Goal: Task Accomplishment & Management: Manage account settings

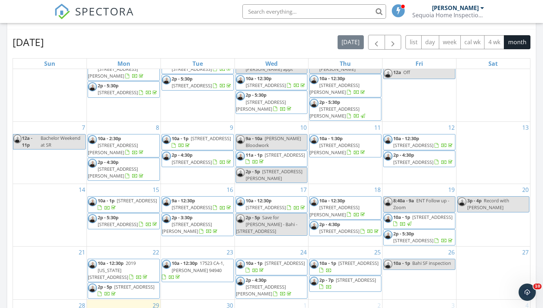
scroll to position [300, 0]
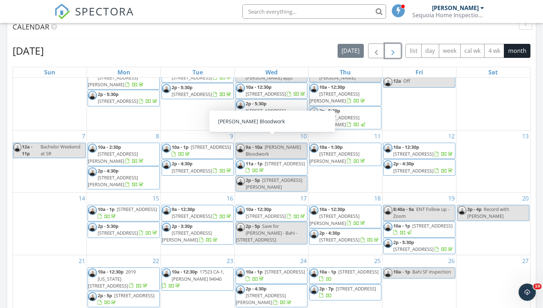
click at [398, 52] on button "button" at bounding box center [393, 50] width 17 height 15
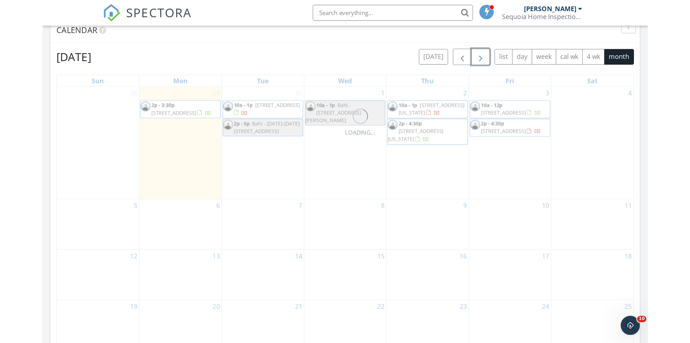
scroll to position [0, 0]
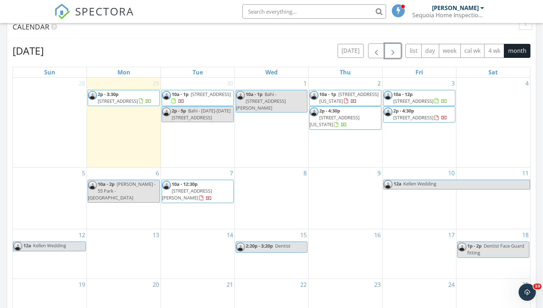
click at [288, 184] on div "8" at bounding box center [272, 197] width 74 height 61
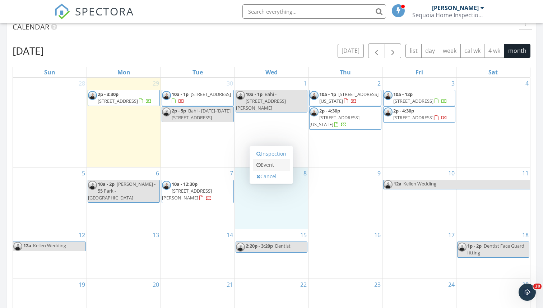
click at [280, 168] on link "Event" at bounding box center [271, 165] width 37 height 12
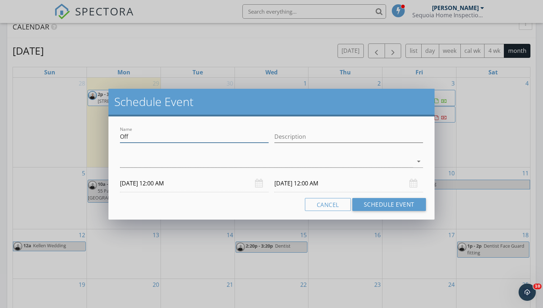
click at [154, 137] on input "Off" at bounding box center [194, 137] width 149 height 12
type input "Hold for Rachel - 44 Maynard"
click at [137, 162] on div at bounding box center [266, 162] width 293 height 12
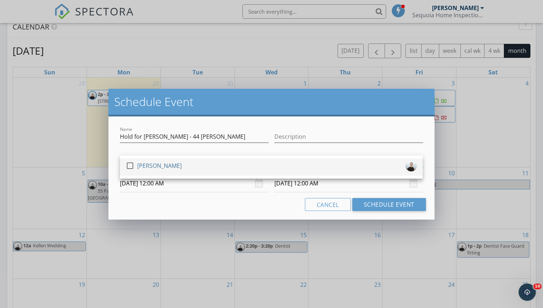
click at [131, 164] on div at bounding box center [130, 166] width 12 height 12
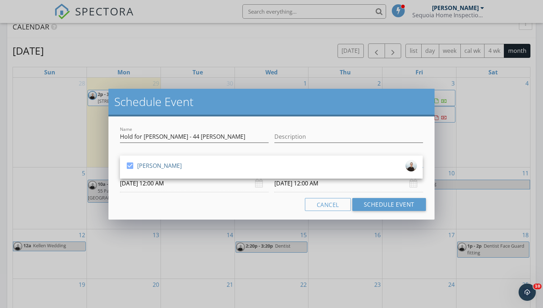
click at [147, 202] on div "Cancel Schedule Event" at bounding box center [271, 204] width 309 height 13
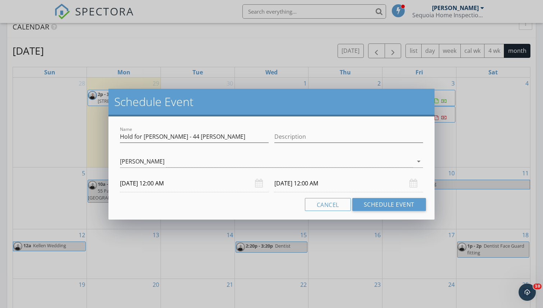
click at [146, 184] on input "10/08/2025 12:00 AM" at bounding box center [194, 184] width 149 height 18
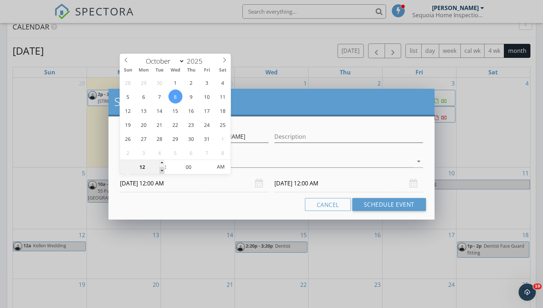
type input "11"
type input "10/08/2025 11:00 PM"
click at [160, 172] on span at bounding box center [162, 170] width 5 height 7
type input "10"
type input "10/08/2025 10:00 PM"
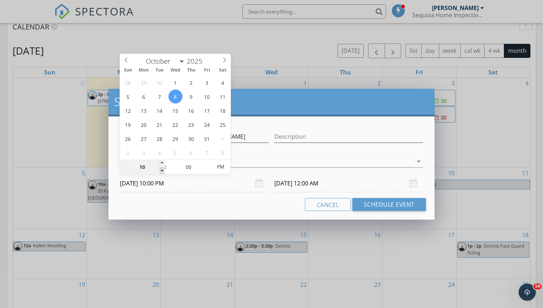
click at [160, 172] on span at bounding box center [162, 170] width 5 height 7
type input "10"
type input "10/09/2025 10:00 PM"
type input "10/08/2025 10:00 AM"
click at [219, 172] on span "PM" at bounding box center [221, 167] width 20 height 14
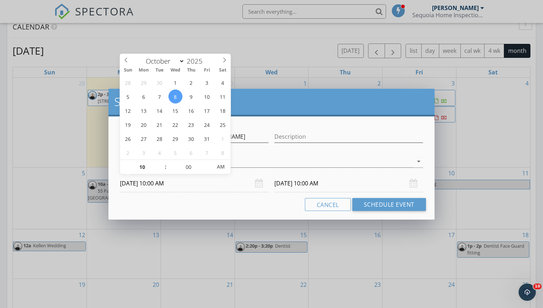
click at [300, 187] on input "10/09/2025 10:00 AM" at bounding box center [349, 184] width 149 height 18
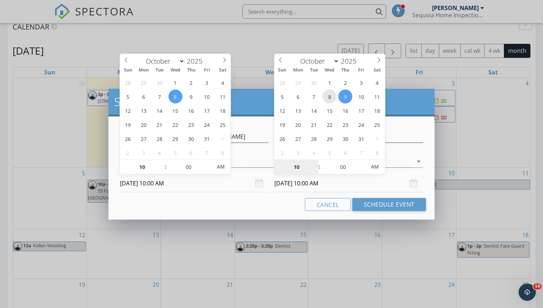
type input "10/08/2025 10:00 AM"
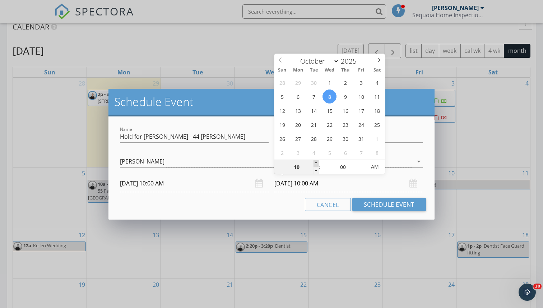
type input "11"
type input "10/08/2025 11:00 AM"
click at [316, 162] on span at bounding box center [316, 163] width 5 height 7
type input "12"
type input "10/08/2025 12:00 PM"
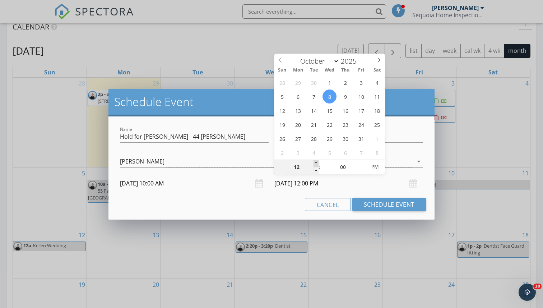
click at [316, 162] on span at bounding box center [316, 163] width 5 height 7
type input "01"
type input "10/08/2025 1:00 PM"
click at [315, 162] on span at bounding box center [316, 163] width 5 height 7
click at [381, 207] on button "Schedule Event" at bounding box center [390, 204] width 74 height 13
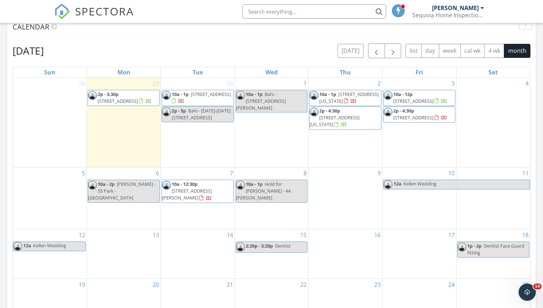
click at [263, 116] on div "1 10a - 1p Bahi - 625 W Santa Inez Hillsborough" at bounding box center [272, 123] width 74 height 90
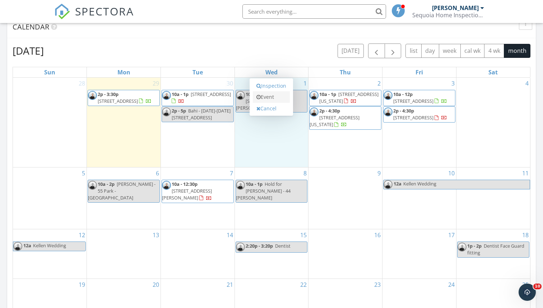
click at [265, 98] on link "Event" at bounding box center [271, 97] width 37 height 12
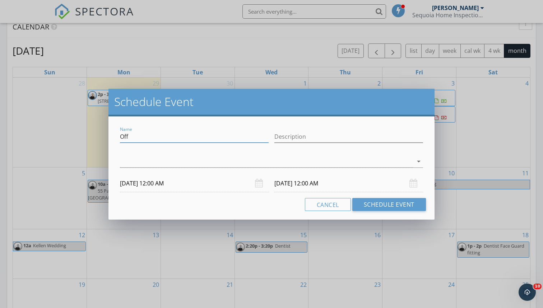
click at [141, 141] on input "Off" at bounding box center [194, 137] width 149 height 12
type input "Hold for Rachel? Daly City"
click at [120, 161] on div at bounding box center [266, 162] width 293 height 12
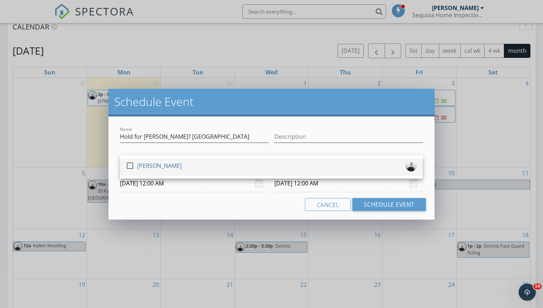
click at [129, 163] on div at bounding box center [130, 166] width 12 height 12
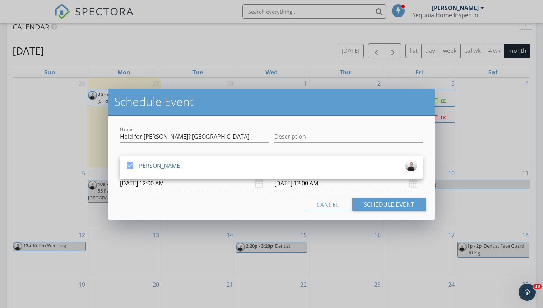
click at [137, 210] on div "Cancel Schedule Event" at bounding box center [271, 204] width 309 height 13
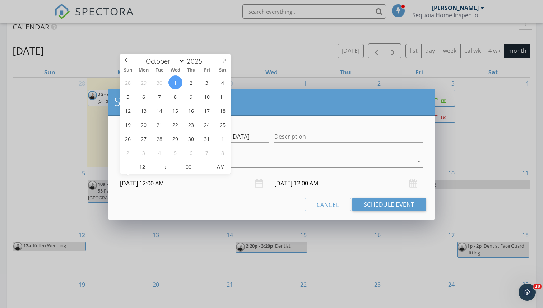
click at [137, 182] on input "10/01/2025 12:00 AM" at bounding box center [194, 184] width 149 height 18
type input "01"
type input "10/01/2025 1:00 AM"
click at [162, 164] on span at bounding box center [162, 163] width 5 height 7
type input "02"
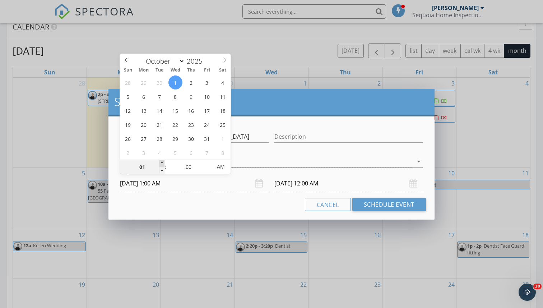
type input "10/01/2025 2:00 AM"
click at [162, 164] on span at bounding box center [162, 163] width 5 height 7
type input "10/02/2025 2:00 AM"
type input "10/01/2025 2:00 PM"
click at [218, 168] on span "AM" at bounding box center [221, 167] width 20 height 14
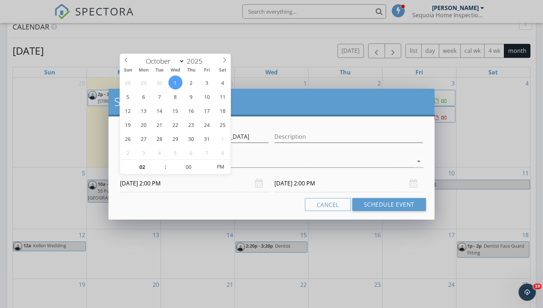
click at [293, 183] on input "10/02/2025 2:00 PM" at bounding box center [349, 184] width 149 height 18
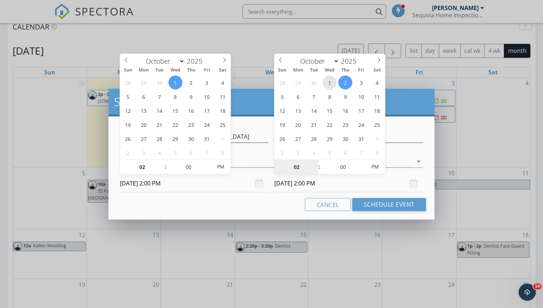
type input "10/01/2025 2:00 PM"
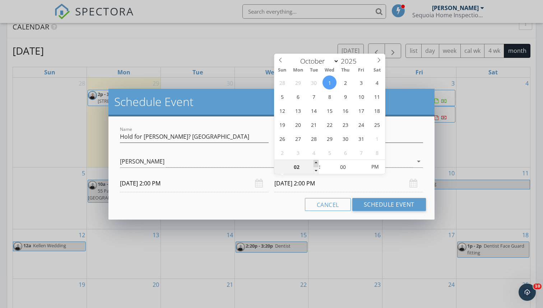
type input "03"
type input "10/01/2025 3:00 PM"
click at [316, 162] on span at bounding box center [316, 163] width 5 height 7
type input "04"
type input "10/01/2025 4:00 PM"
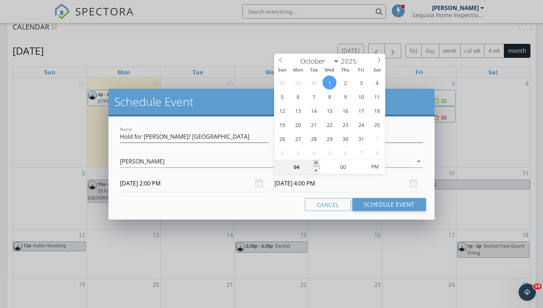
click at [316, 162] on span at bounding box center [316, 163] width 5 height 7
type input "05"
type input "10/01/2025 5:00 PM"
click at [316, 162] on span at bounding box center [316, 163] width 5 height 7
click at [366, 202] on button "Schedule Event" at bounding box center [390, 204] width 74 height 13
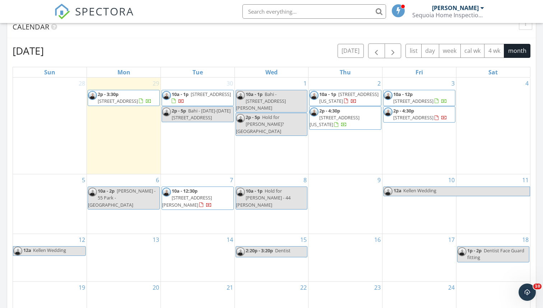
click at [260, 103] on span "Bahi - 625 W Santa Inez Hillsborough" at bounding box center [261, 101] width 50 height 20
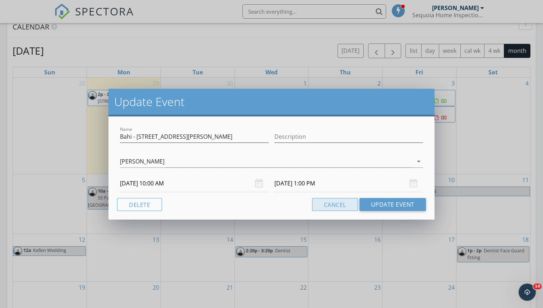
click at [341, 202] on button "Cancel" at bounding box center [335, 204] width 46 height 13
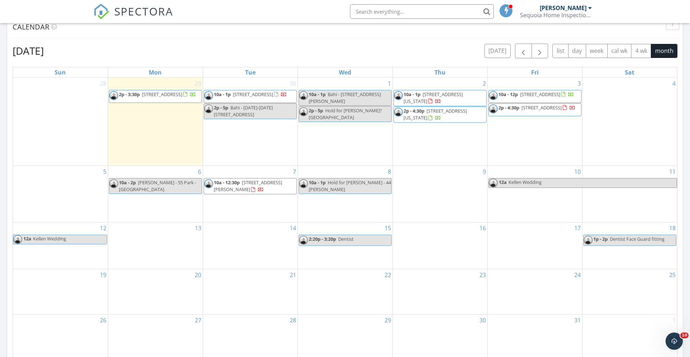
scroll to position [655, 690]
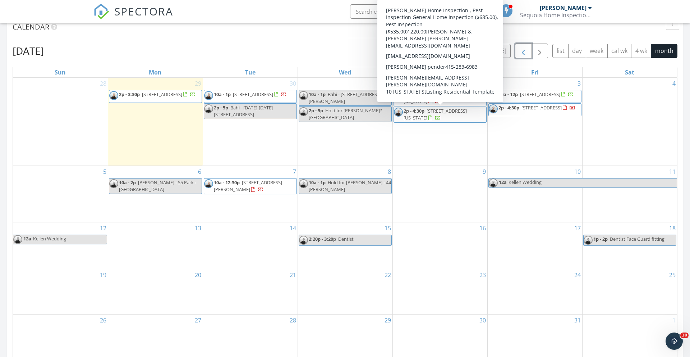
click at [524, 48] on span "button" at bounding box center [523, 51] width 9 height 9
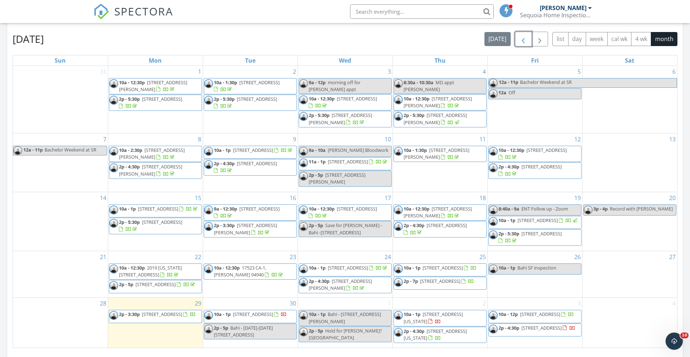
scroll to position [311, 0]
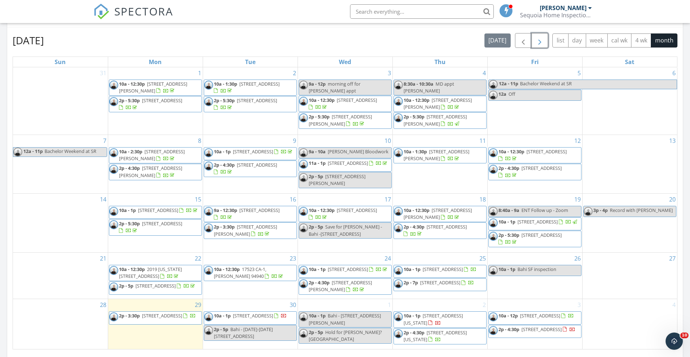
click at [539, 42] on span "button" at bounding box center [540, 40] width 9 height 9
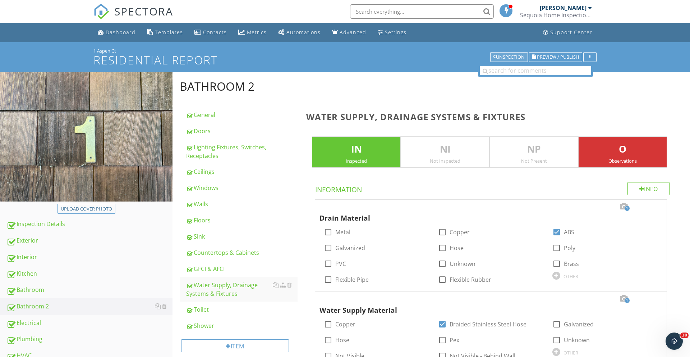
click at [502, 55] on div "Inspection" at bounding box center [509, 57] width 31 height 5
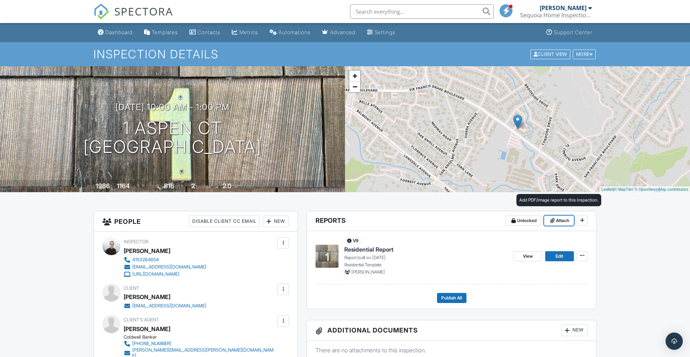
click at [561, 219] on span "Attach" at bounding box center [562, 220] width 13 height 7
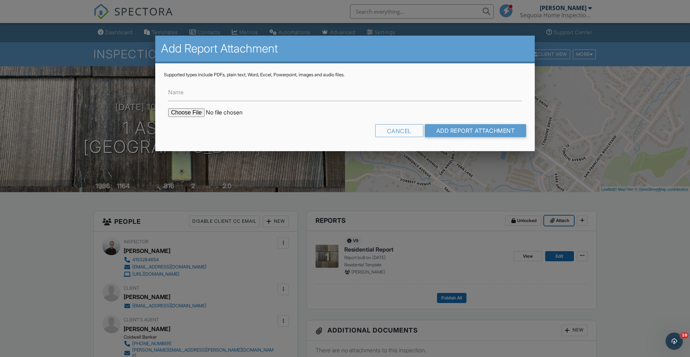
click at [544, 215] on button "Attach" at bounding box center [559, 220] width 30 height 10
click at [185, 97] on input "Name" at bounding box center [345, 92] width 354 height 18
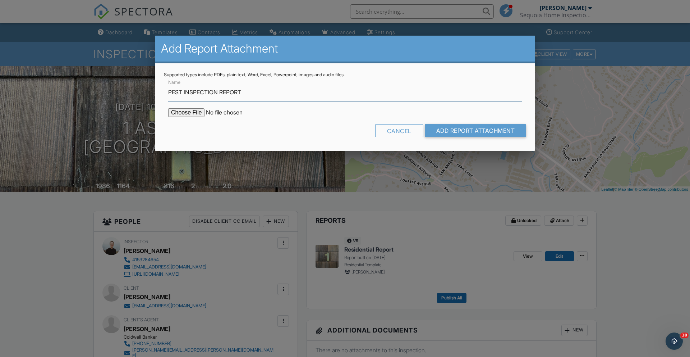
type input "PEST INSPECTION REPORT"
click at [179, 112] on input "file" at bounding box center [229, 112] width 122 height 9
type input "C:\fakepath\Aspen 1 - ACTS Termite Report 36288.cp.pdf"
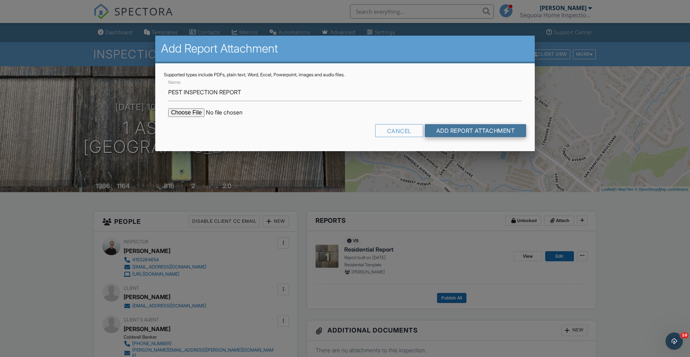
click at [477, 127] on input "Add Report Attachment" at bounding box center [476, 130] width 102 height 13
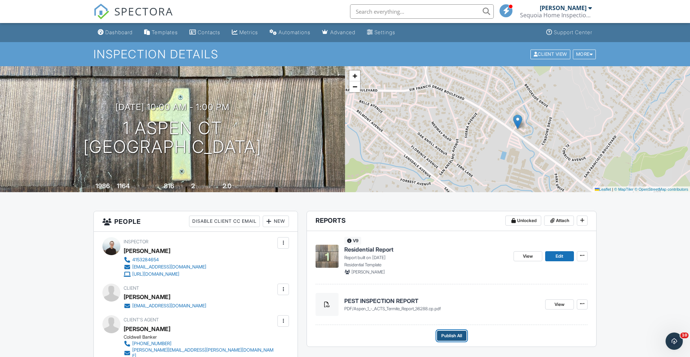
click at [445, 332] on span "Publish All" at bounding box center [451, 335] width 21 height 7
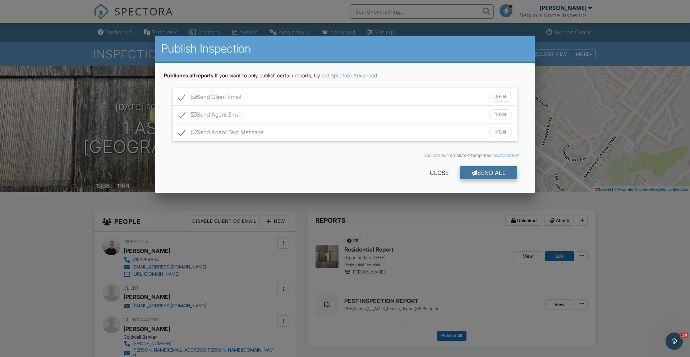
click at [491, 176] on div "Send All" at bounding box center [489, 172] width 58 height 13
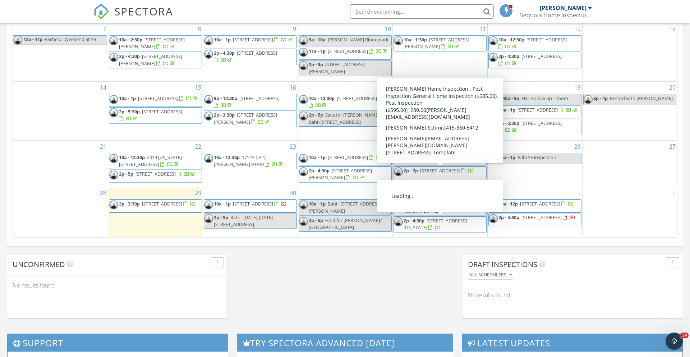
scroll to position [424, 0]
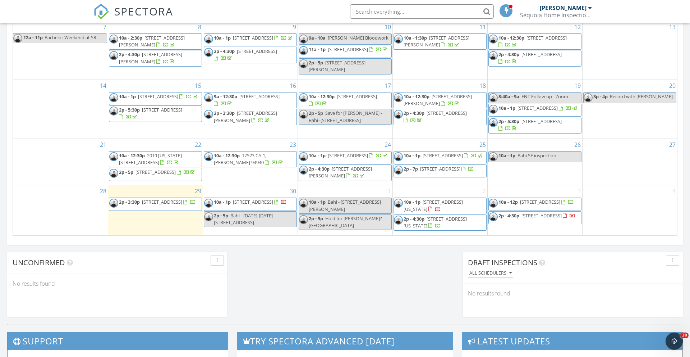
click at [442, 172] on span "[STREET_ADDRESS]" at bounding box center [440, 168] width 40 height 6
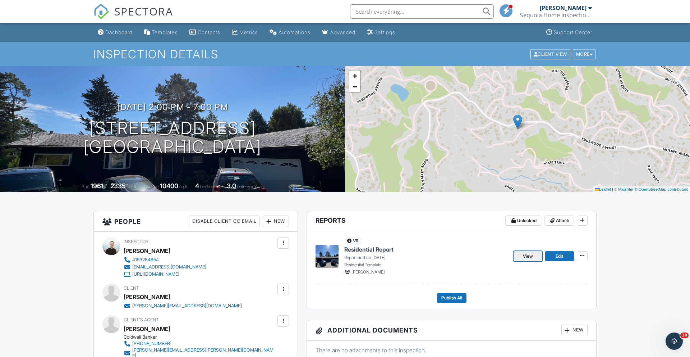
click at [529, 255] on span "View" at bounding box center [528, 255] width 10 height 7
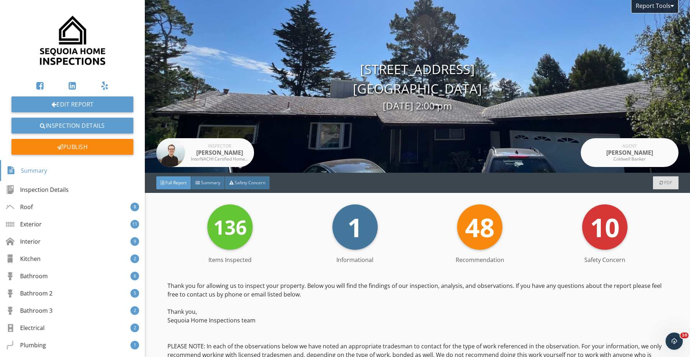
drag, startPoint x: 75, startPoint y: 102, endPoint x: 132, endPoint y: 10, distance: 108.4
click at [0, 0] on div "Edit Report Inspection Details Publish Summary Inspection Details Roof 8 Exteri…" at bounding box center [72, 178] width 145 height 357
click at [52, 224] on div "Exterior 11" at bounding box center [72, 223] width 145 height 17
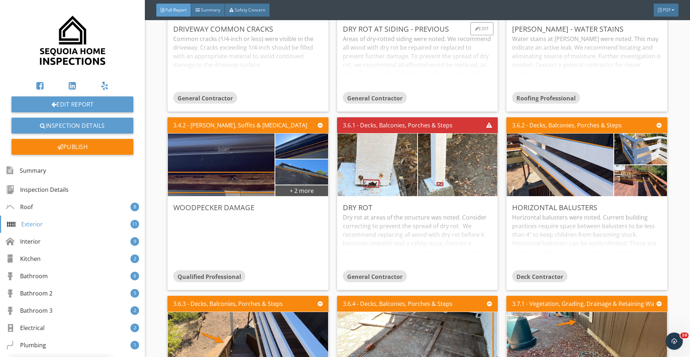
scroll to position [3047, 0]
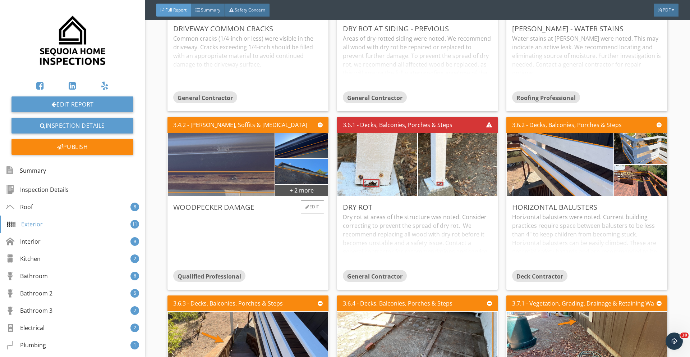
click at [247, 174] on img at bounding box center [221, 164] width 208 height 156
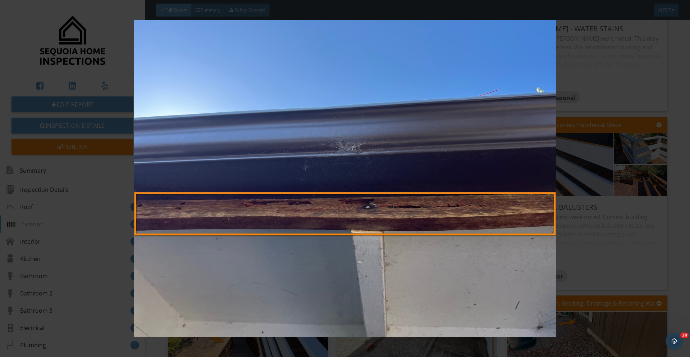
click at [627, 190] on img at bounding box center [345, 178] width 634 height 317
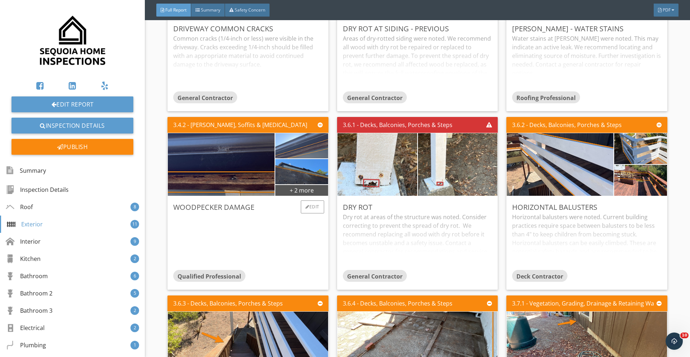
click at [306, 154] on img at bounding box center [302, 145] width 84 height 63
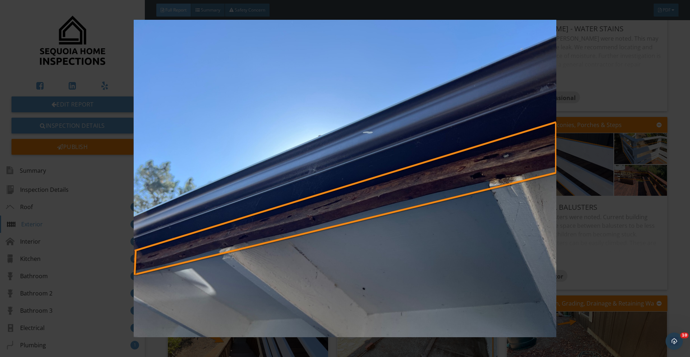
click at [637, 131] on img at bounding box center [345, 178] width 634 height 317
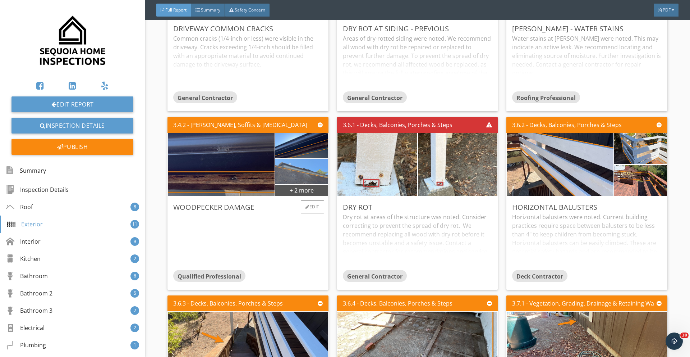
click at [309, 174] on img at bounding box center [302, 171] width 84 height 63
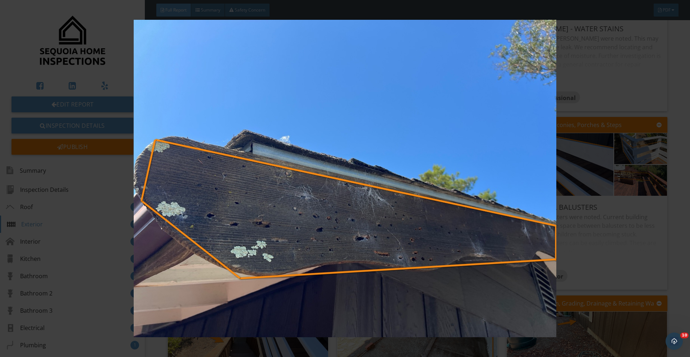
click at [594, 245] on img at bounding box center [345, 178] width 634 height 317
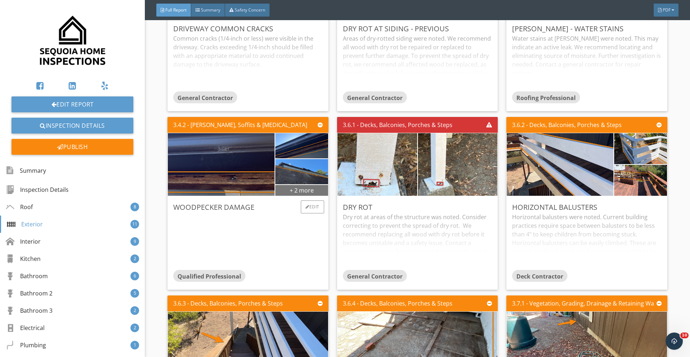
click at [303, 196] on div "+ 2 more" at bounding box center [301, 190] width 52 height 12
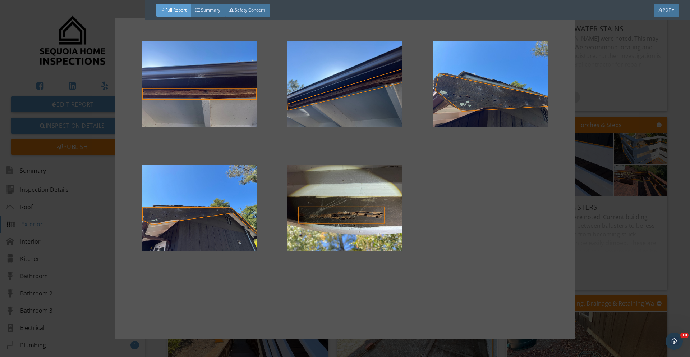
click at [650, 234] on div at bounding box center [345, 178] width 690 height 357
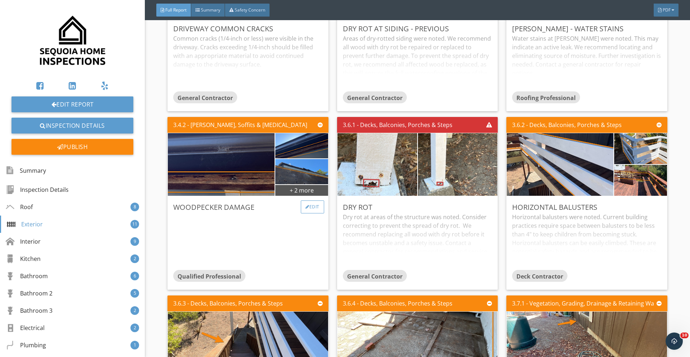
click at [308, 210] on div "Edit" at bounding box center [312, 206] width 23 height 13
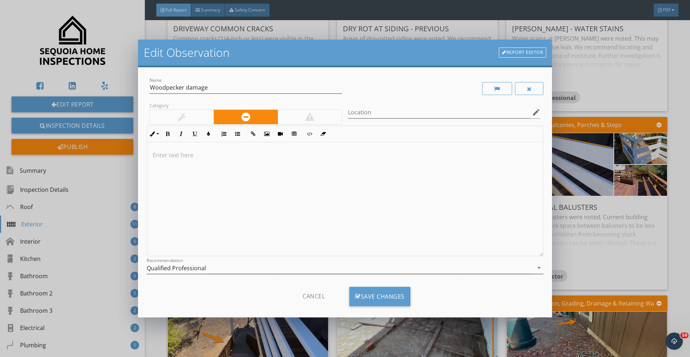
click at [176, 267] on div "Qualified Professional" at bounding box center [176, 268] width 59 height 6
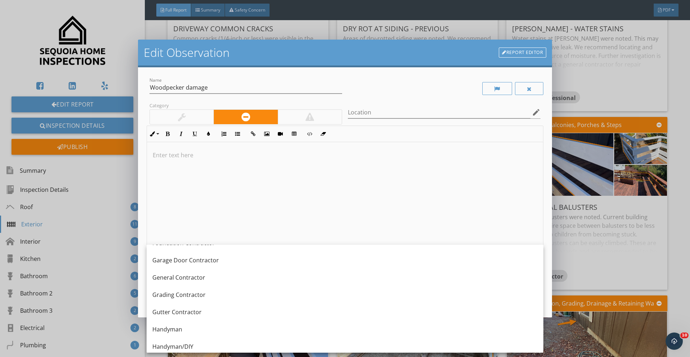
scroll to position [392, 0]
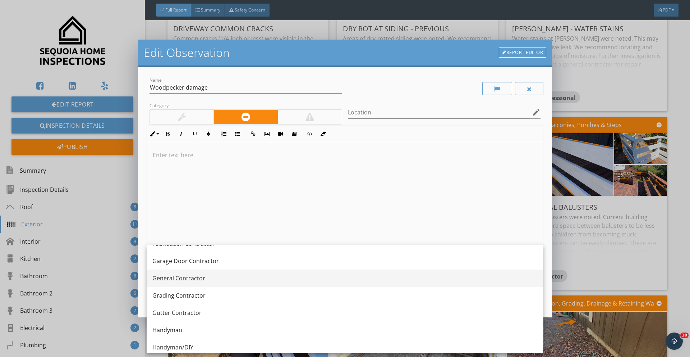
click at [183, 279] on div "General Contractor" at bounding box center [344, 278] width 385 height 9
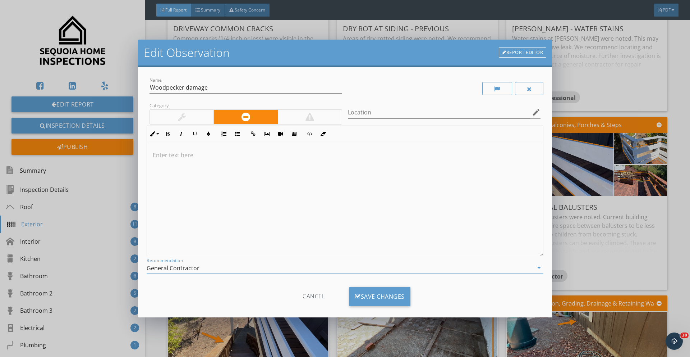
click at [213, 164] on div at bounding box center [345, 199] width 396 height 114
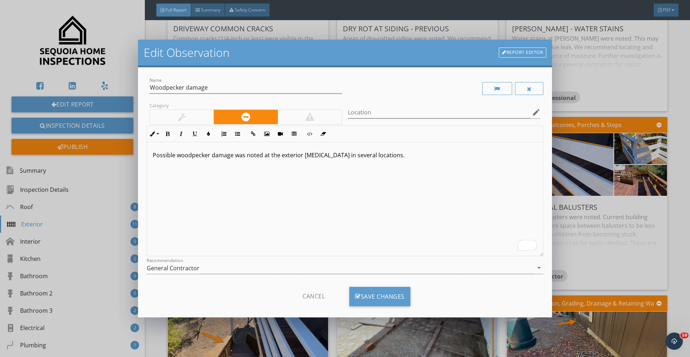
click at [292, 153] on p "Possible woodpecker damage was noted at the exterior fascia in several location…" at bounding box center [345, 155] width 385 height 9
click at [358, 158] on p "Possible woodpecker damage was noted at fascia in several locations." at bounding box center [345, 155] width 385 height 9
click at [368, 161] on div "Possible woodpecker damage was noted at the fascia in several locations." at bounding box center [345, 199] width 396 height 114
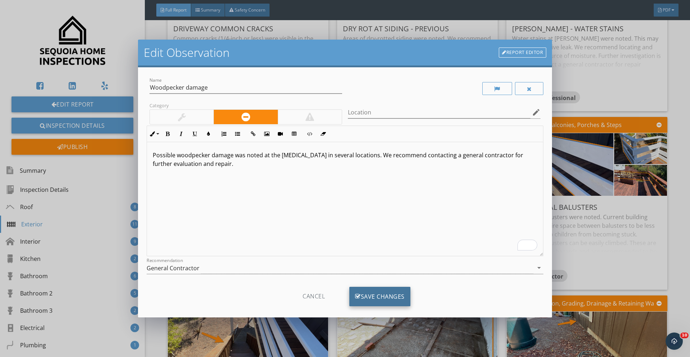
click at [361, 299] on div "Save Changes" at bounding box center [379, 295] width 61 height 19
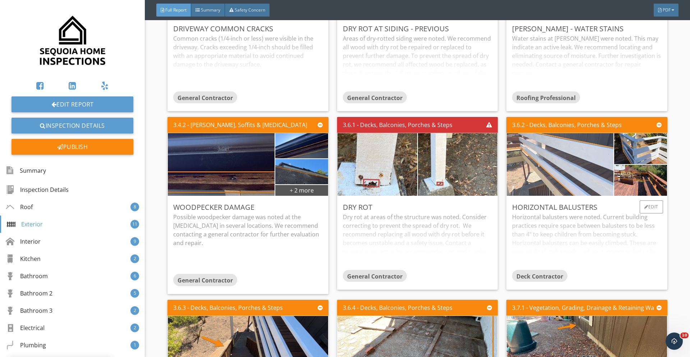
click at [574, 176] on img at bounding box center [560, 164] width 208 height 156
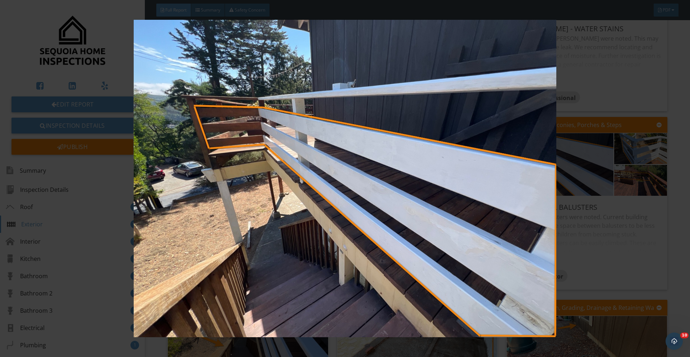
click at [574, 176] on img at bounding box center [345, 178] width 634 height 317
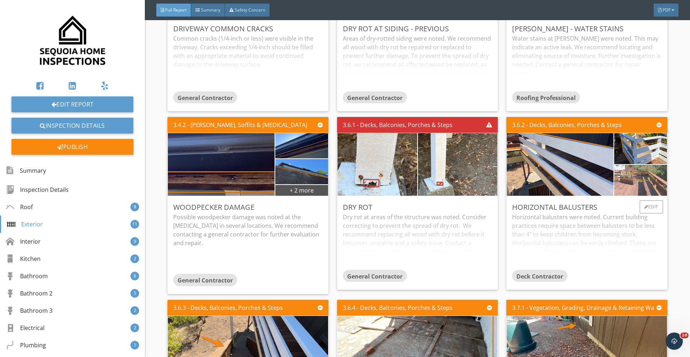
click at [627, 181] on img at bounding box center [640, 180] width 103 height 77
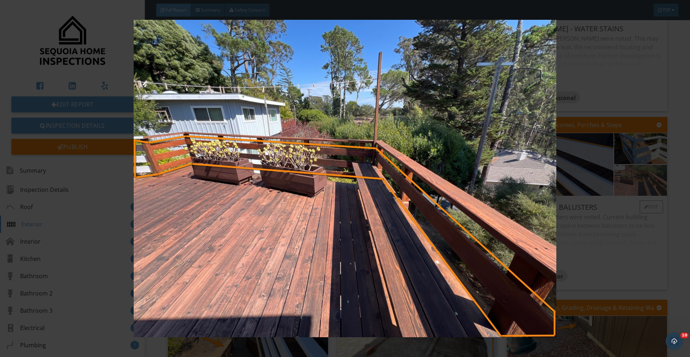
click at [627, 181] on img at bounding box center [345, 178] width 634 height 317
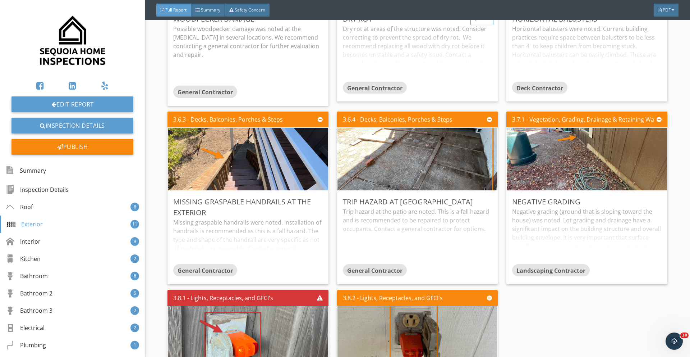
scroll to position [3236, 0]
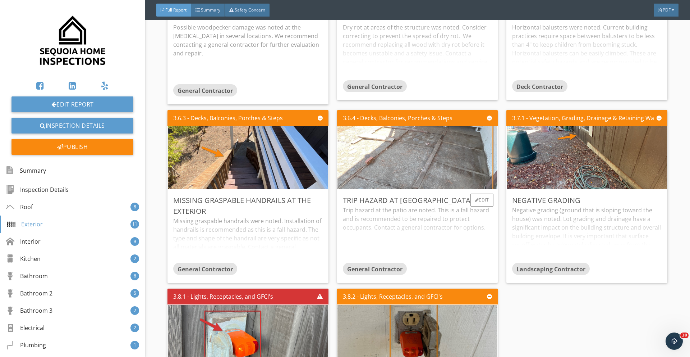
click at [404, 134] on img at bounding box center [417, 157] width 208 height 156
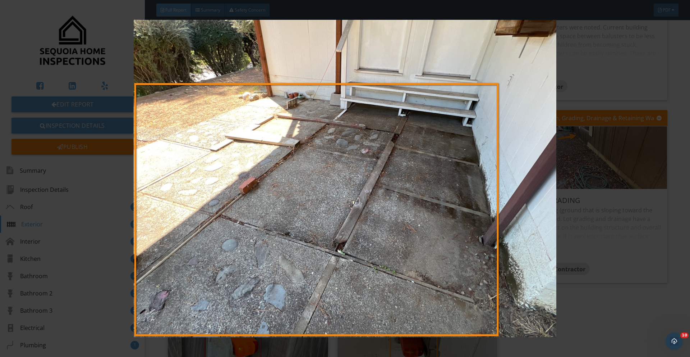
click at [627, 262] on img at bounding box center [345, 178] width 634 height 317
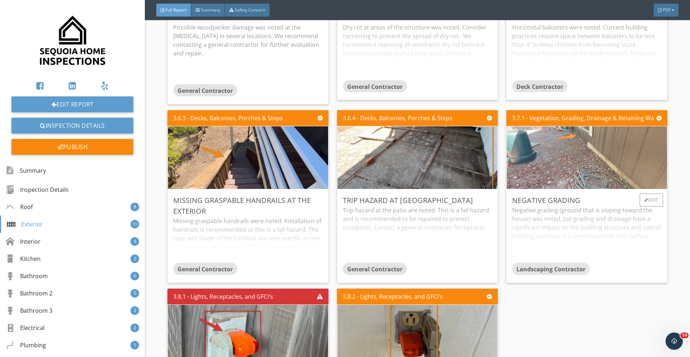
click at [601, 158] on img at bounding box center [587, 157] width 208 height 156
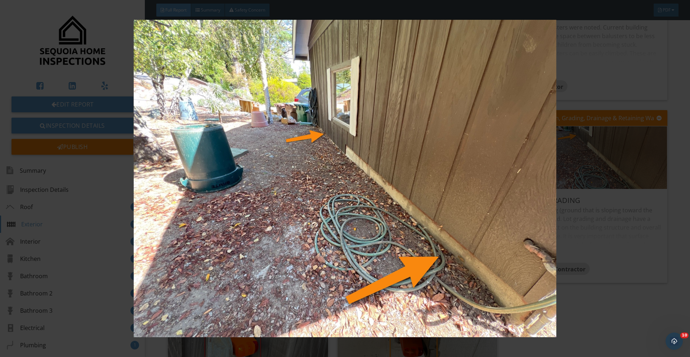
click at [573, 200] on img at bounding box center [345, 178] width 634 height 317
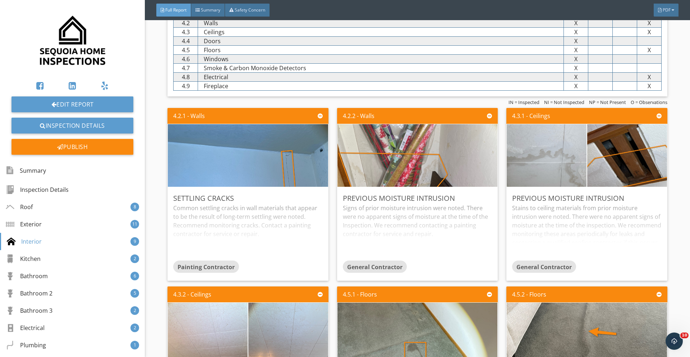
scroll to position [3758, 0]
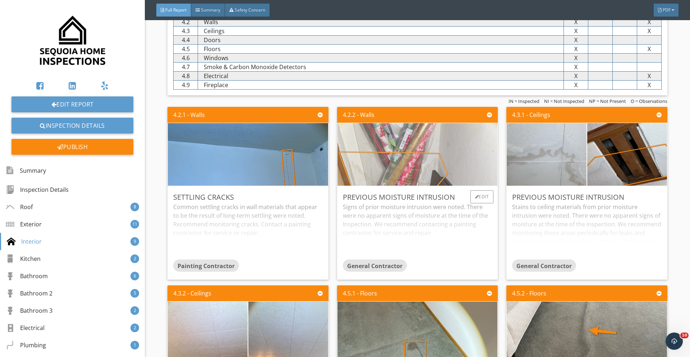
click at [393, 141] on img at bounding box center [417, 154] width 208 height 156
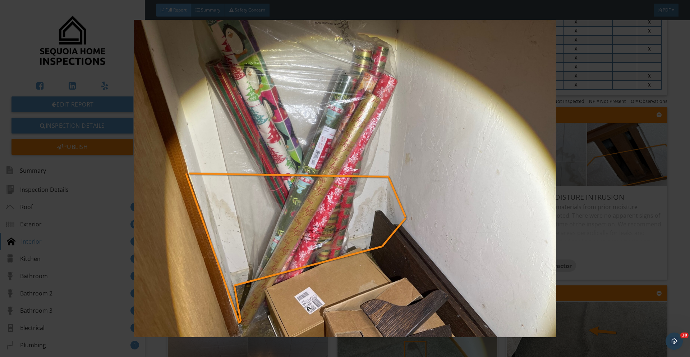
click at [573, 219] on img at bounding box center [345, 178] width 634 height 317
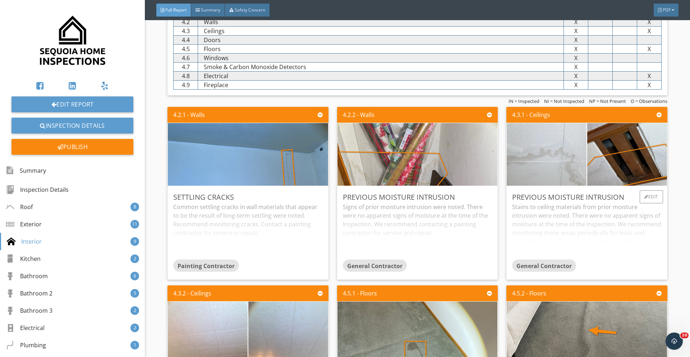
click at [539, 151] on img at bounding box center [546, 154] width 199 height 150
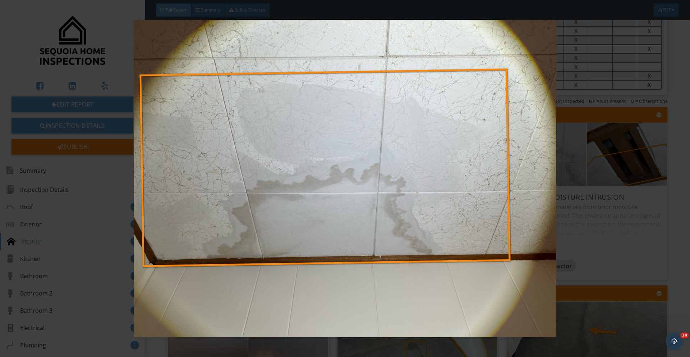
click at [561, 236] on img at bounding box center [345, 178] width 634 height 317
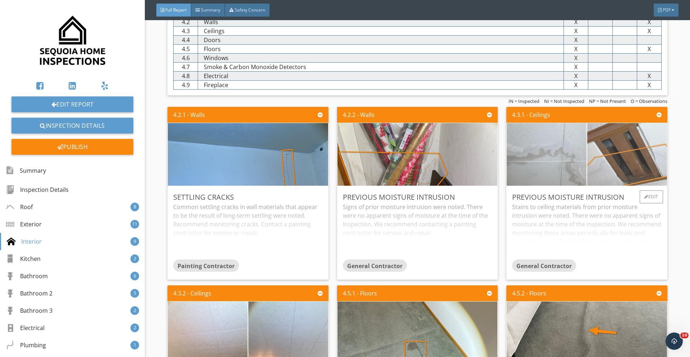
click at [638, 161] on img at bounding box center [627, 154] width 199 height 150
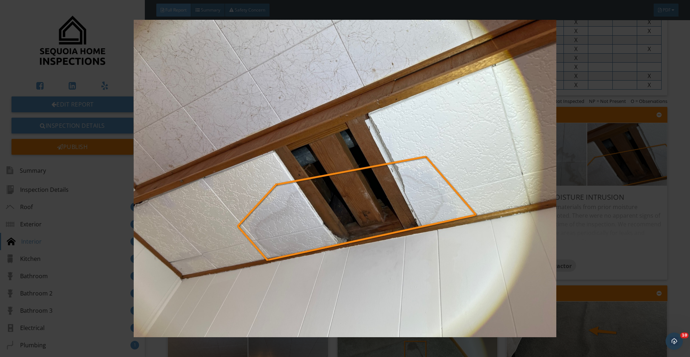
click at [568, 227] on img at bounding box center [345, 178] width 634 height 317
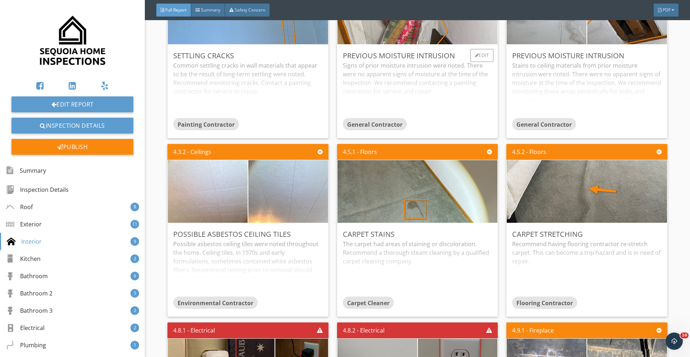
scroll to position [3900, 0]
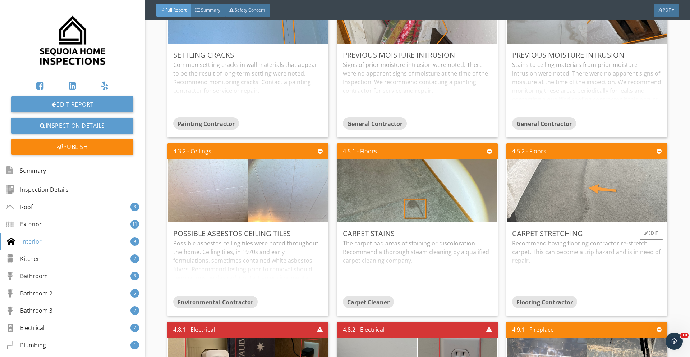
click at [584, 214] on img at bounding box center [587, 190] width 208 height 156
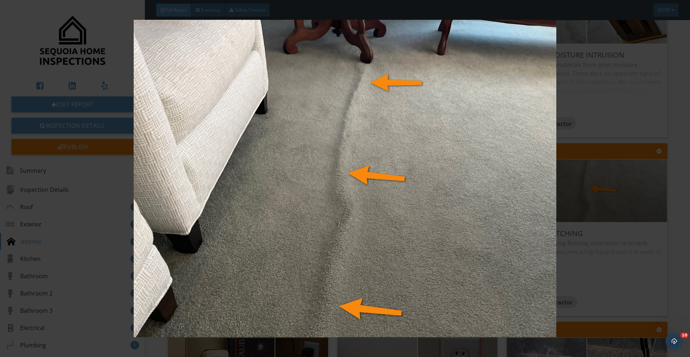
click at [584, 244] on img at bounding box center [345, 178] width 634 height 317
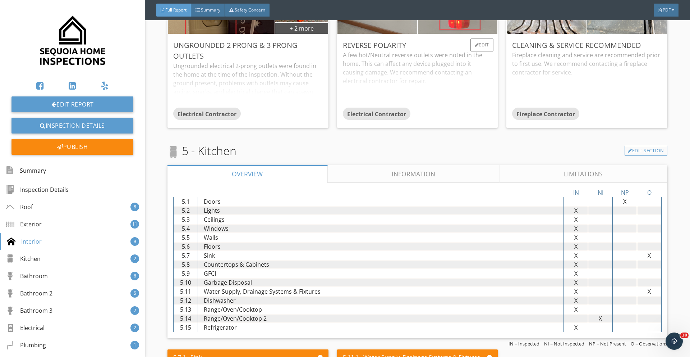
scroll to position [4267, 0]
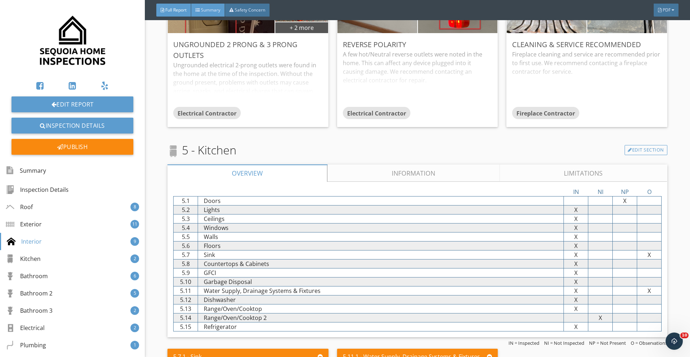
click at [204, 8] on span "Summary" at bounding box center [210, 10] width 19 height 6
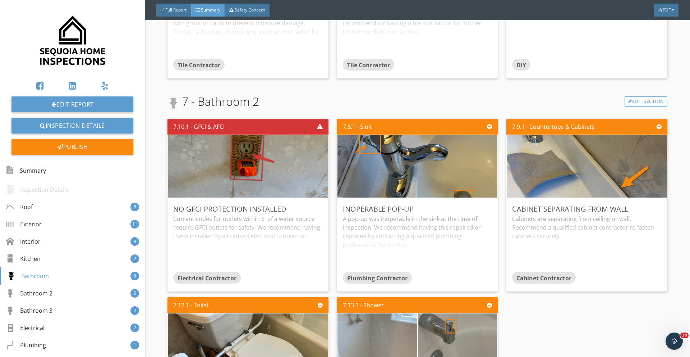
scroll to position [2582, 0]
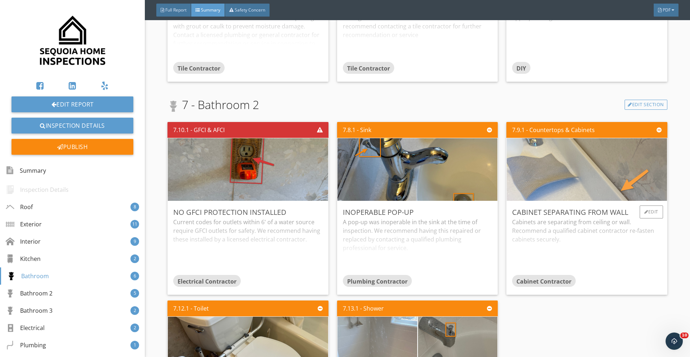
click at [623, 157] on img at bounding box center [587, 169] width 208 height 156
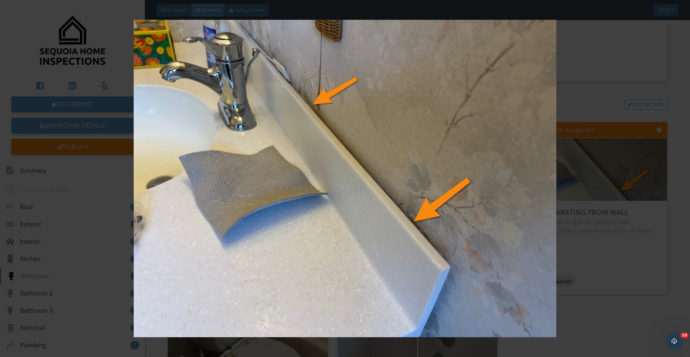
click at [645, 247] on img at bounding box center [345, 178] width 634 height 317
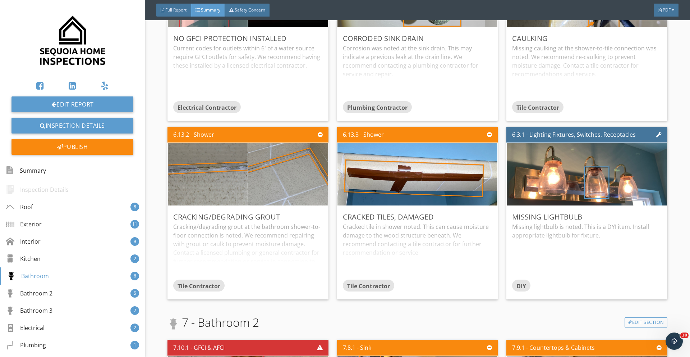
scroll to position [2365, 0]
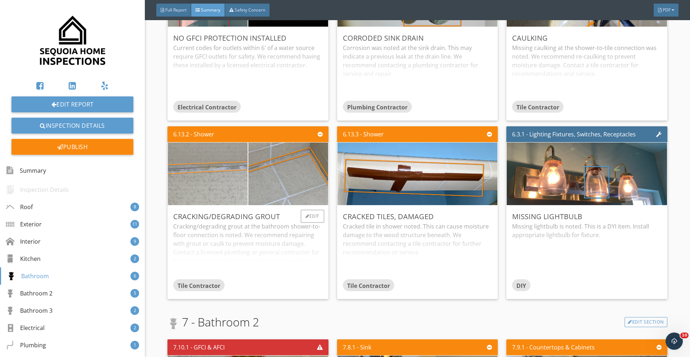
click at [222, 144] on img at bounding box center [207, 174] width 199 height 150
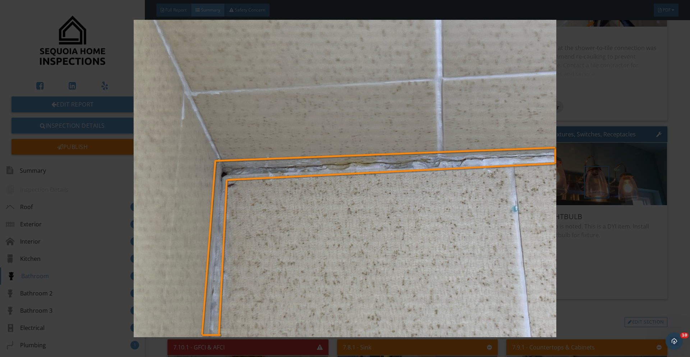
click at [570, 138] on img at bounding box center [345, 178] width 634 height 317
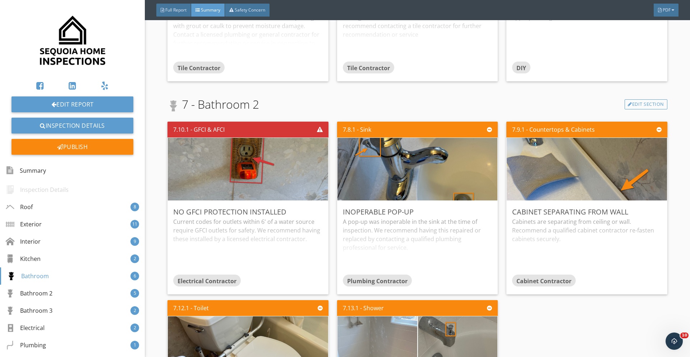
scroll to position [2581, 0]
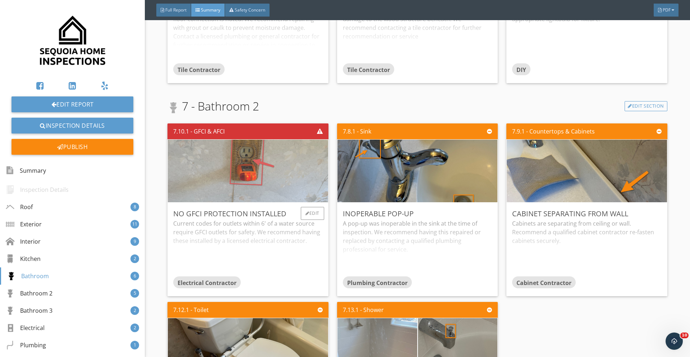
click at [253, 159] on img at bounding box center [248, 171] width 208 height 156
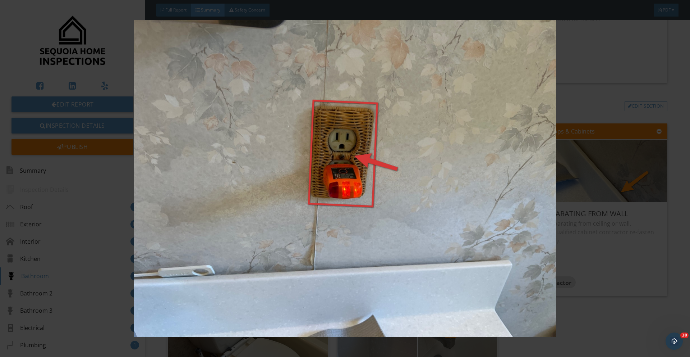
click at [605, 207] on img at bounding box center [345, 178] width 634 height 317
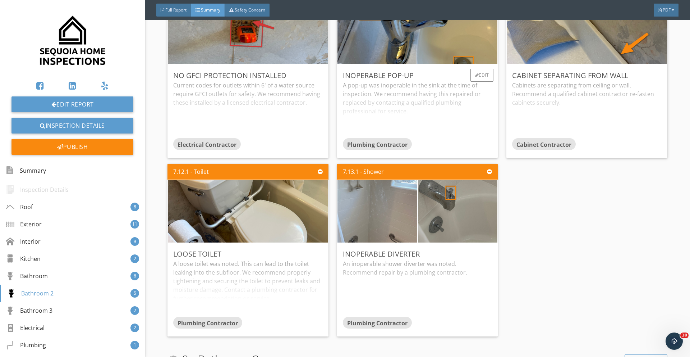
scroll to position [2720, 0]
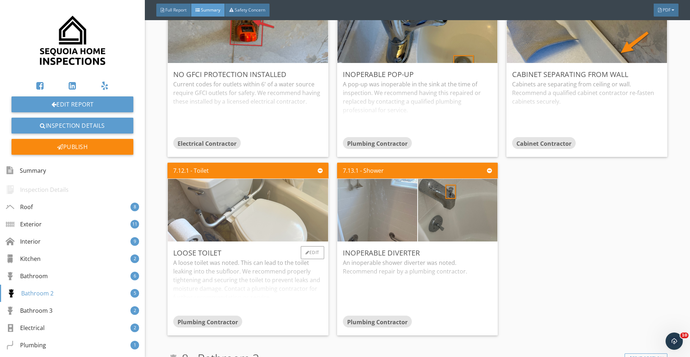
click at [275, 216] on img at bounding box center [248, 210] width 208 height 156
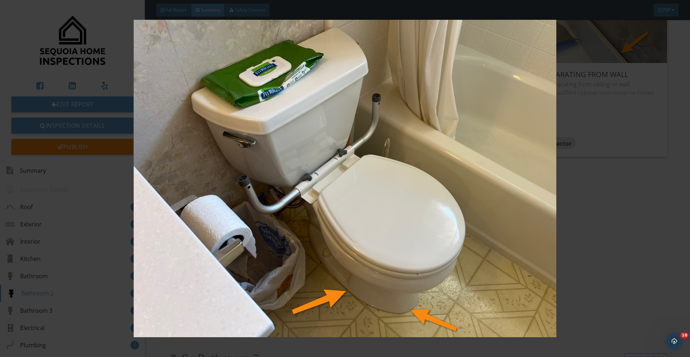
click at [630, 222] on img at bounding box center [345, 178] width 634 height 317
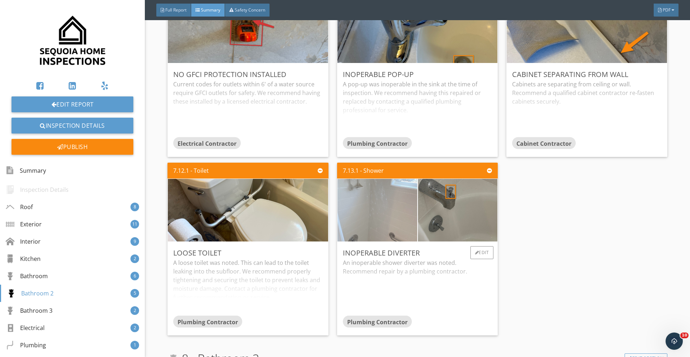
click at [396, 206] on img at bounding box center [377, 211] width 199 height 150
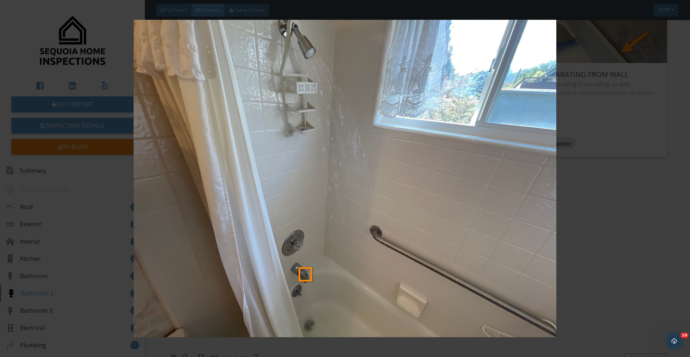
click at [491, 230] on img at bounding box center [345, 178] width 634 height 317
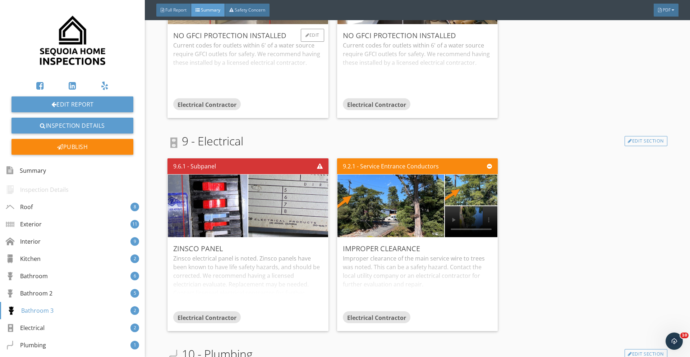
scroll to position [3155, 0]
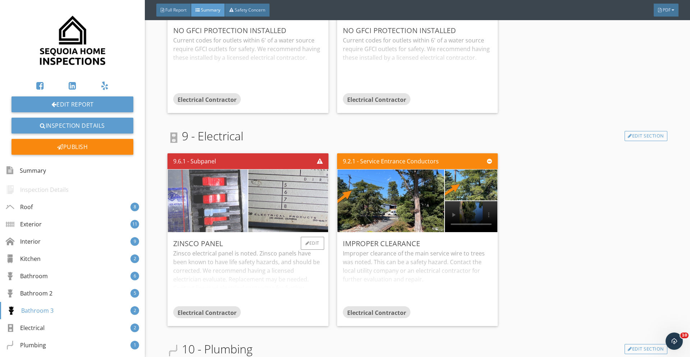
click at [223, 198] on img at bounding box center [207, 201] width 199 height 150
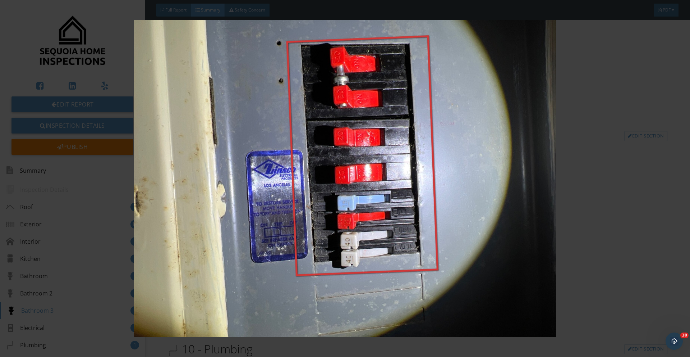
click at [647, 265] on img at bounding box center [345, 178] width 634 height 317
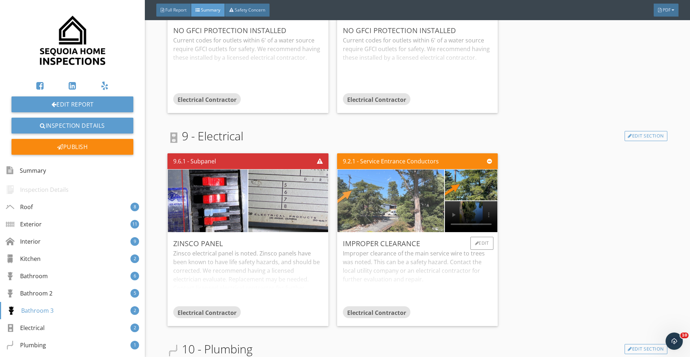
click at [403, 204] on img at bounding box center [390, 201] width 208 height 156
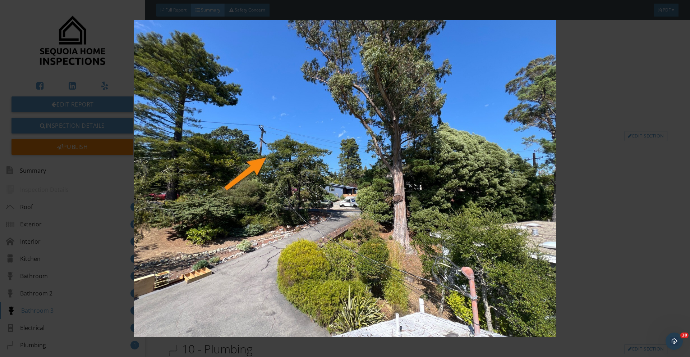
click at [547, 239] on img at bounding box center [345, 178] width 634 height 317
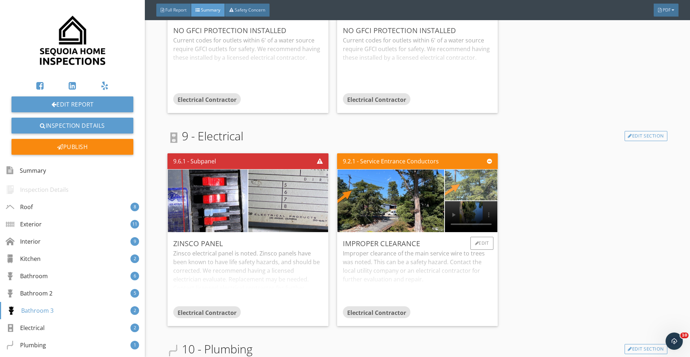
click at [475, 176] on img at bounding box center [471, 184] width 103 height 77
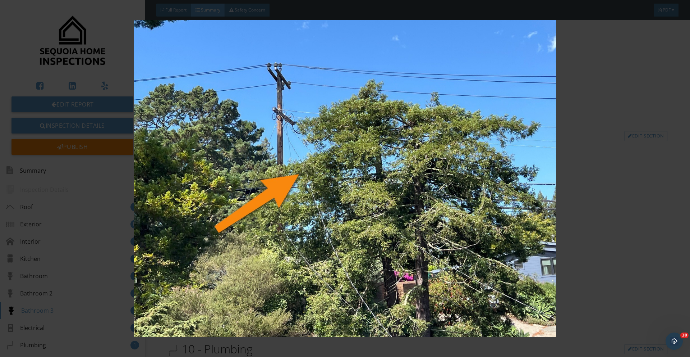
click at [584, 211] on img at bounding box center [345, 178] width 634 height 317
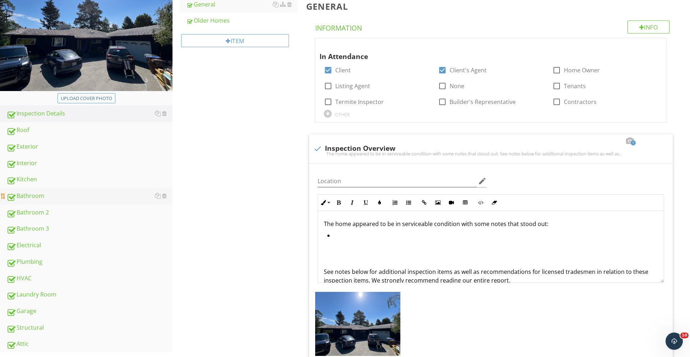
scroll to position [112, 0]
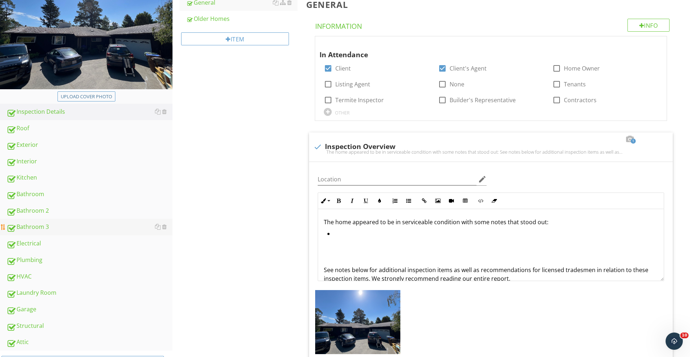
click at [48, 229] on div "Bathroom 3" at bounding box center [89, 226] width 166 height 9
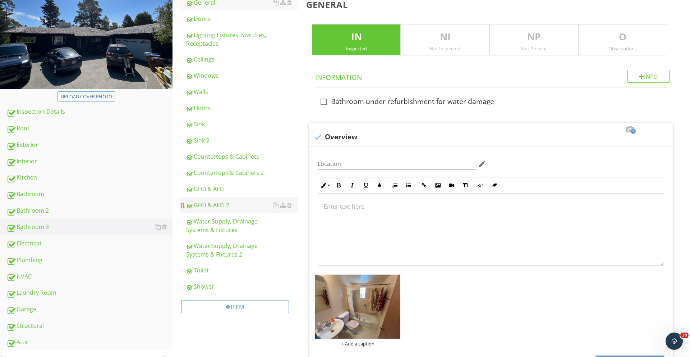
click at [223, 203] on div "GFCI & AFCI 2" at bounding box center [241, 205] width 111 height 9
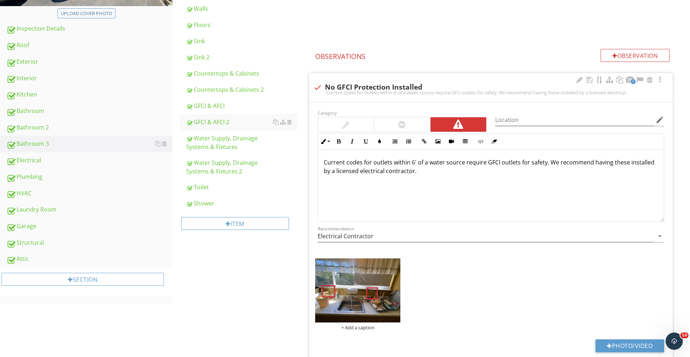
scroll to position [194, 0]
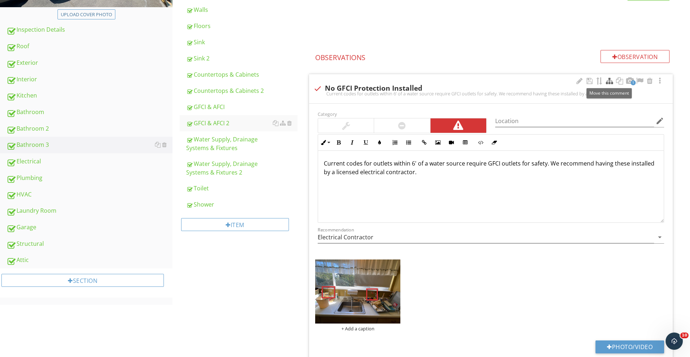
click at [609, 80] on div at bounding box center [609, 80] width 9 height 7
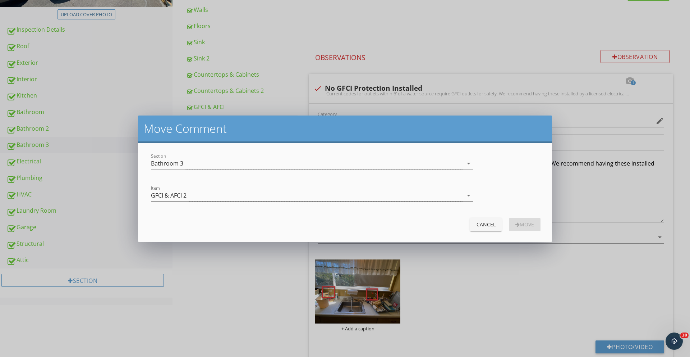
click at [175, 193] on div "GFCI & AFCI 2" at bounding box center [169, 195] width 36 height 6
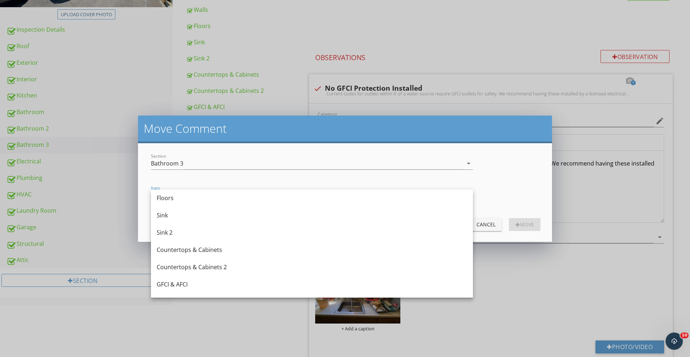
scroll to position [110, 0]
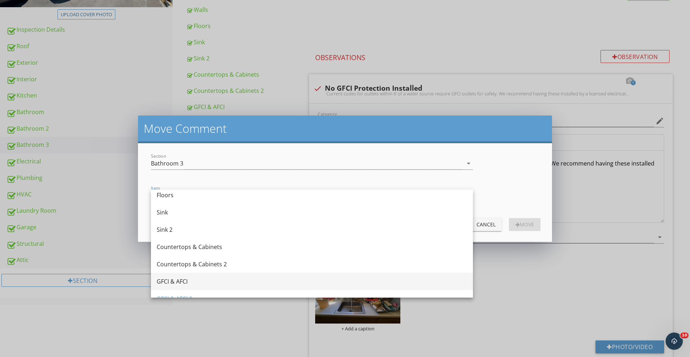
click at [177, 277] on div "GFCI & AFCI" at bounding box center [312, 281] width 311 height 9
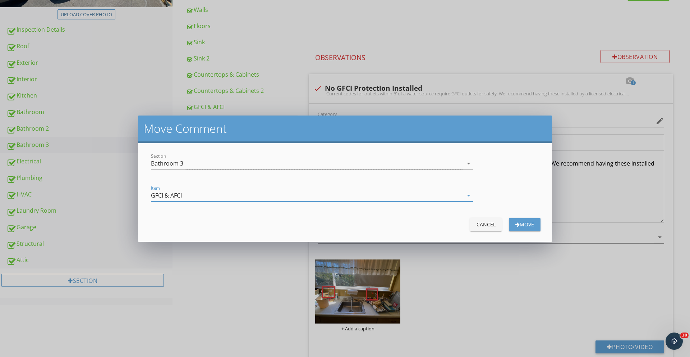
click at [515, 224] on div "button" at bounding box center [517, 224] width 4 height 5
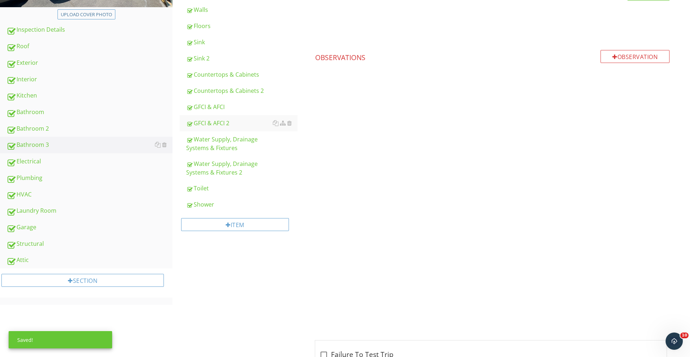
scroll to position [142, 0]
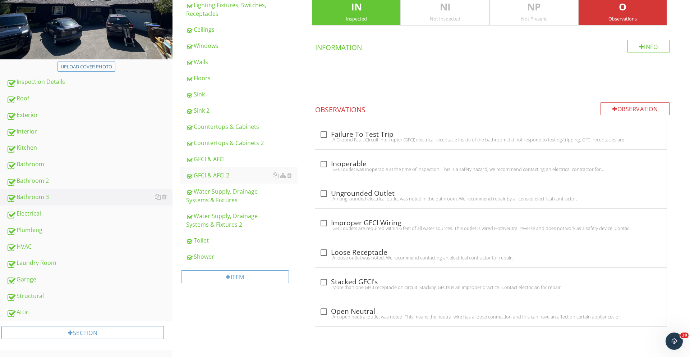
click at [613, 16] on div "Observations" at bounding box center [623, 19] width 88 height 6
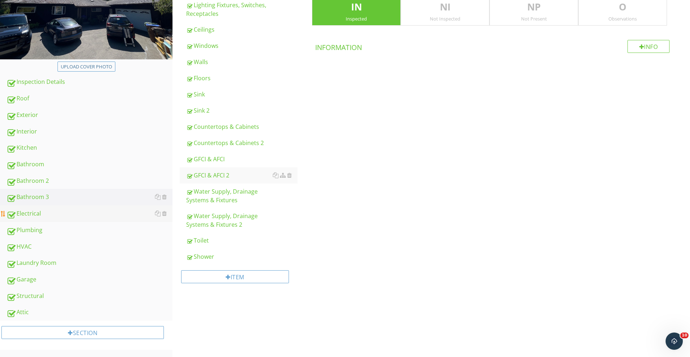
click at [44, 217] on div "Electrical" at bounding box center [89, 213] width 166 height 9
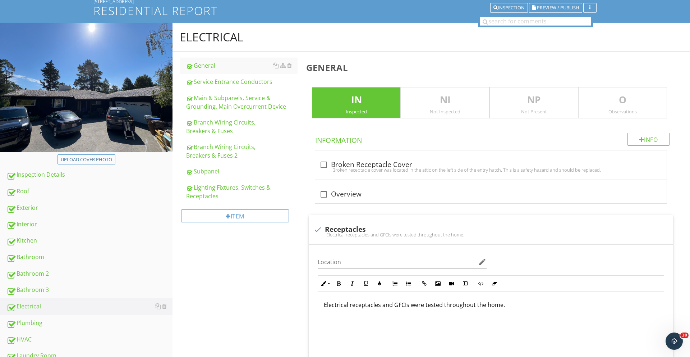
scroll to position [49, 0]
click at [216, 75] on link "Service Entrance Conductors" at bounding box center [241, 82] width 111 height 16
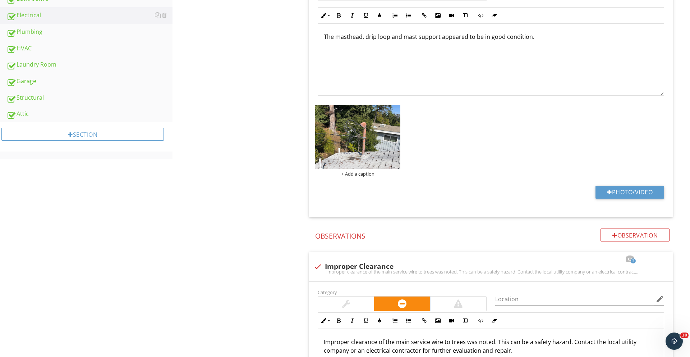
scroll to position [651, 0]
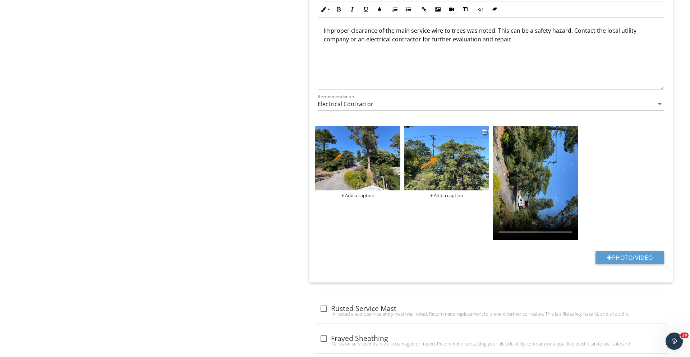
click at [445, 171] on img at bounding box center [446, 158] width 85 height 64
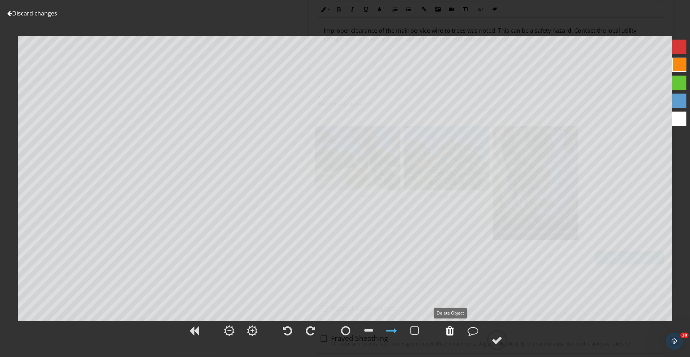
click at [449, 328] on div at bounding box center [450, 330] width 9 height 11
click at [446, 328] on div at bounding box center [450, 330] width 9 height 11
click at [491, 341] on circle at bounding box center [497, 339] width 19 height 19
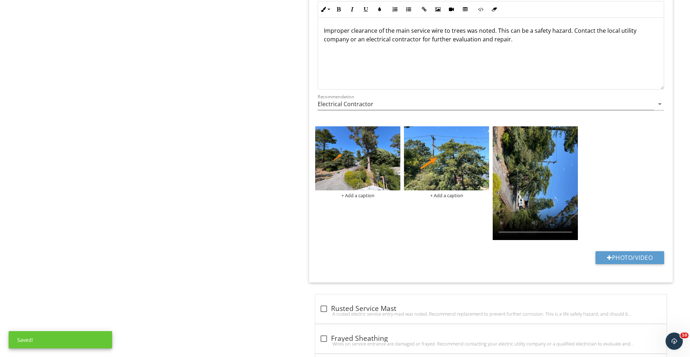
click at [355, 124] on div "+ Add a caption + Add a caption" at bounding box center [490, 183] width 355 height 119
click at [355, 137] on img at bounding box center [357, 158] width 85 height 64
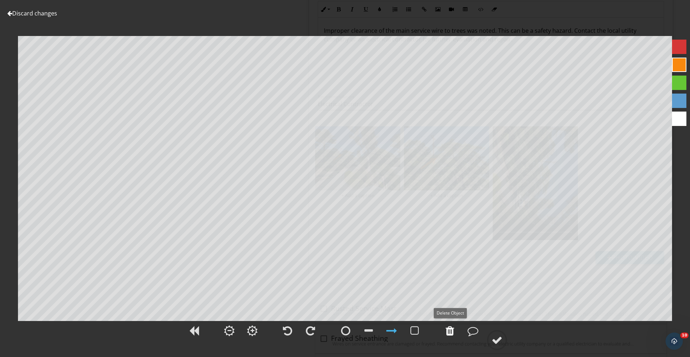
click at [451, 331] on div at bounding box center [450, 330] width 9 height 11
click at [500, 336] on div at bounding box center [497, 339] width 11 height 11
